Goal: Information Seeking & Learning: Learn about a topic

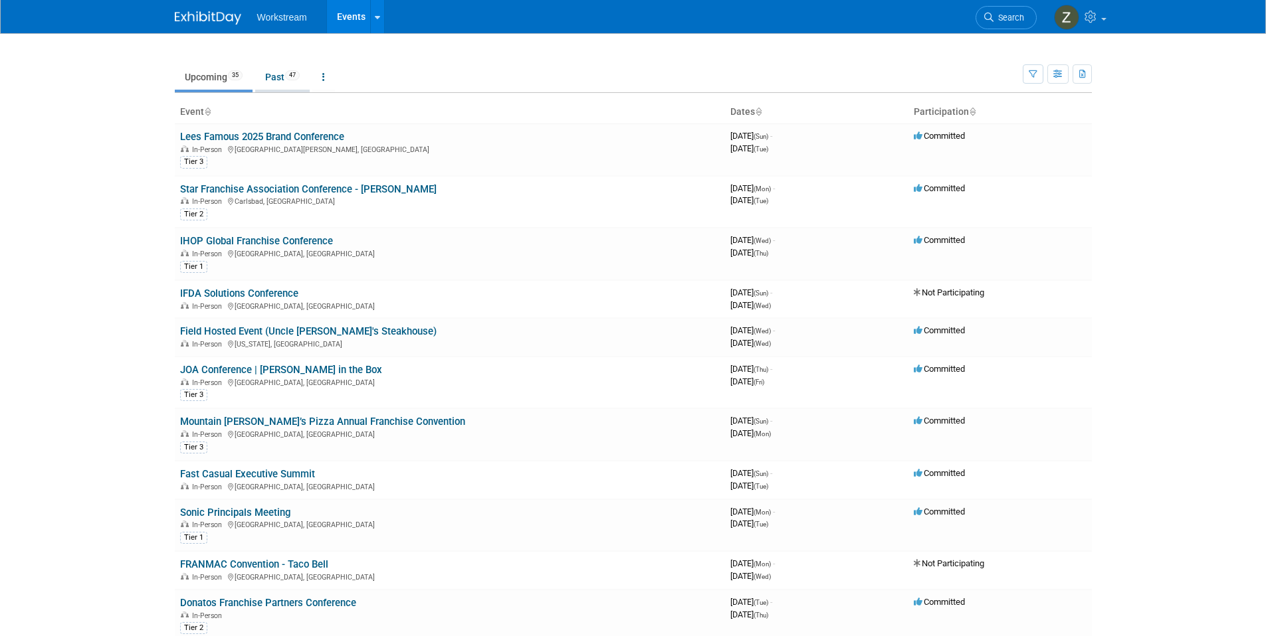
click at [270, 75] on link "Past 47" at bounding box center [282, 76] width 54 height 25
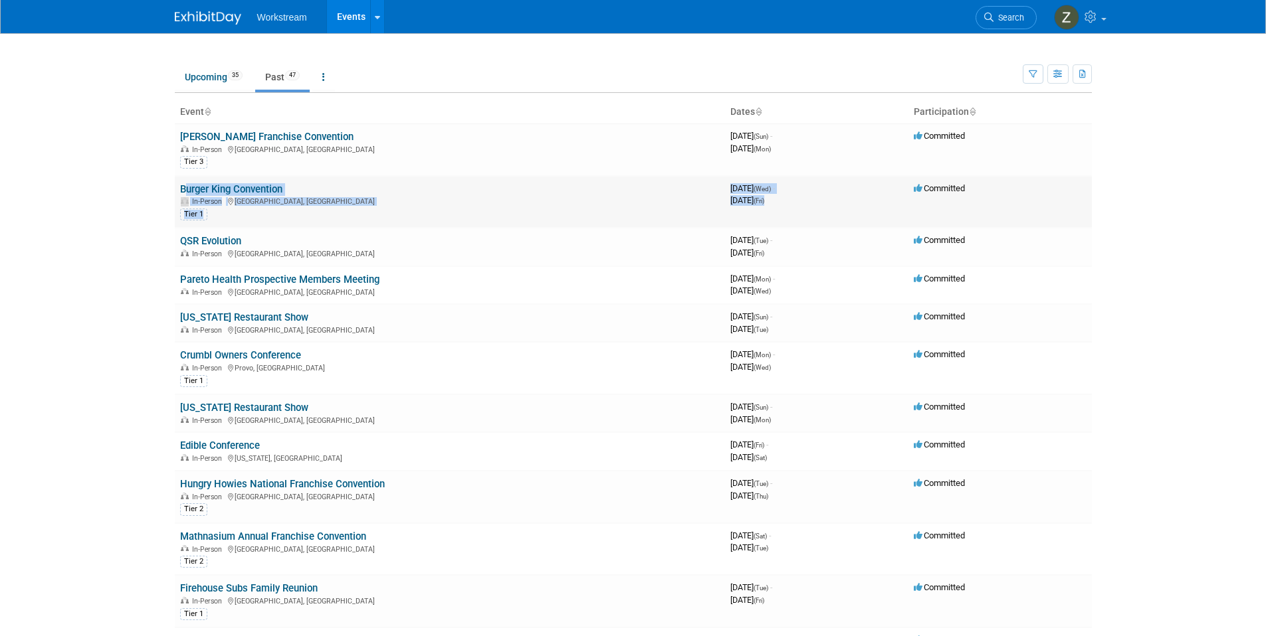
drag, startPoint x: 838, startPoint y: 205, endPoint x: 716, endPoint y: 183, distance: 123.5
click at [713, 182] on tr "Burger King Convention In-Person [GEOGRAPHIC_DATA], [GEOGRAPHIC_DATA] Tier 1 39…" at bounding box center [633, 202] width 917 height 52
copy tr "Burger King Convention In-Person [GEOGRAPHIC_DATA], [GEOGRAPHIC_DATA] Tier 1 39…"
